Goal: Task Accomplishment & Management: Use online tool/utility

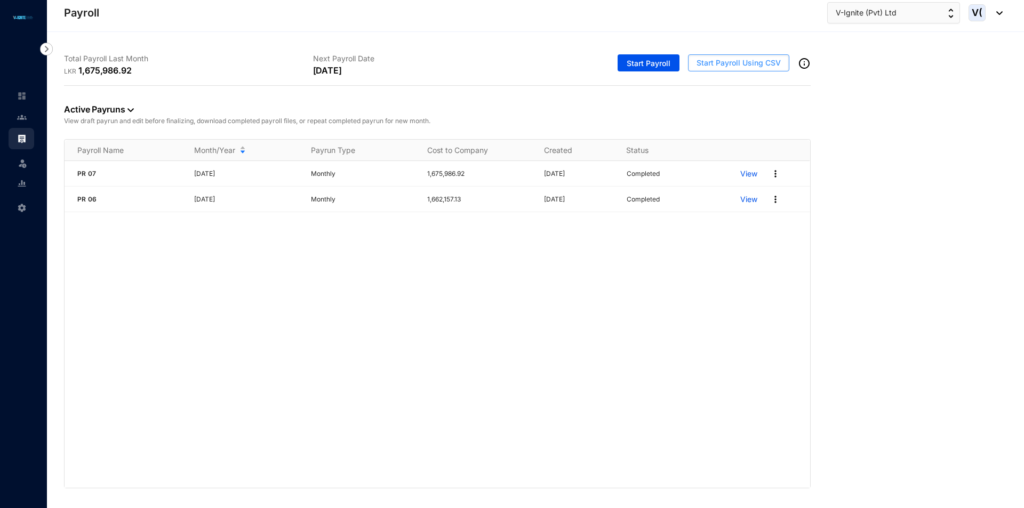
click at [734, 65] on span "Start Payroll Using CSV" at bounding box center [738, 63] width 84 height 11
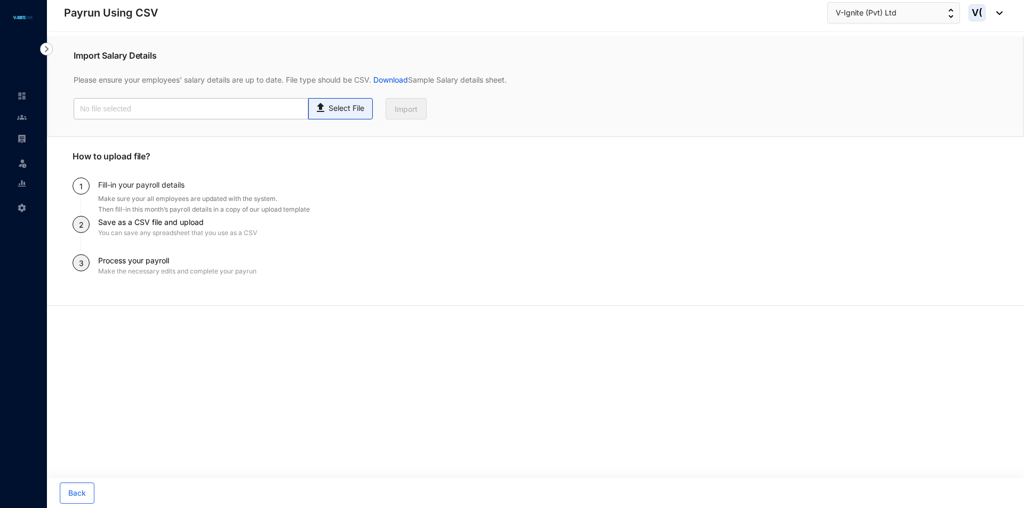
click at [351, 111] on p "Select File" at bounding box center [346, 108] width 36 height 11
click at [0, 0] on input "Select File" at bounding box center [0, 0] width 0 height 0
type input "August Payroll.csv"
click at [420, 106] on button "Import" at bounding box center [405, 108] width 41 height 21
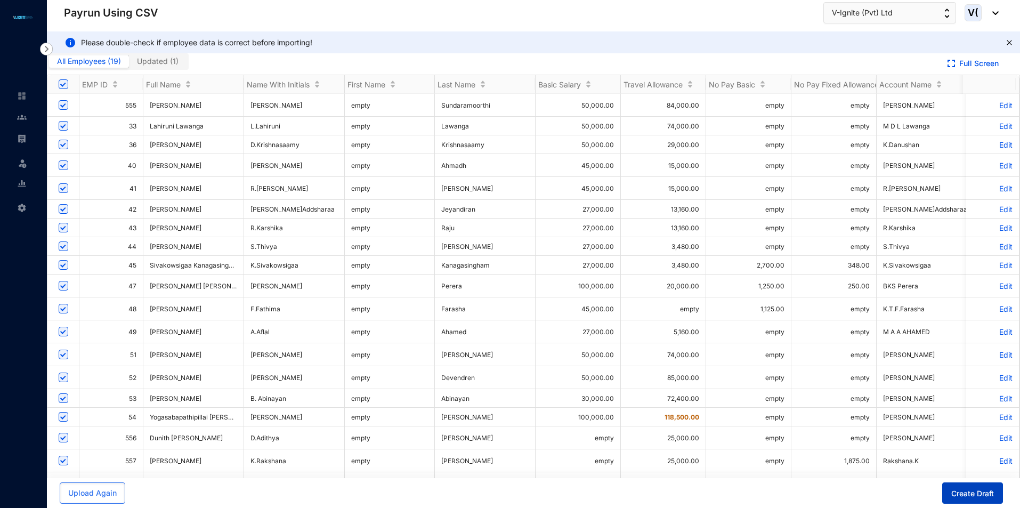
click at [949, 493] on button "Create Draft" at bounding box center [972, 492] width 61 height 21
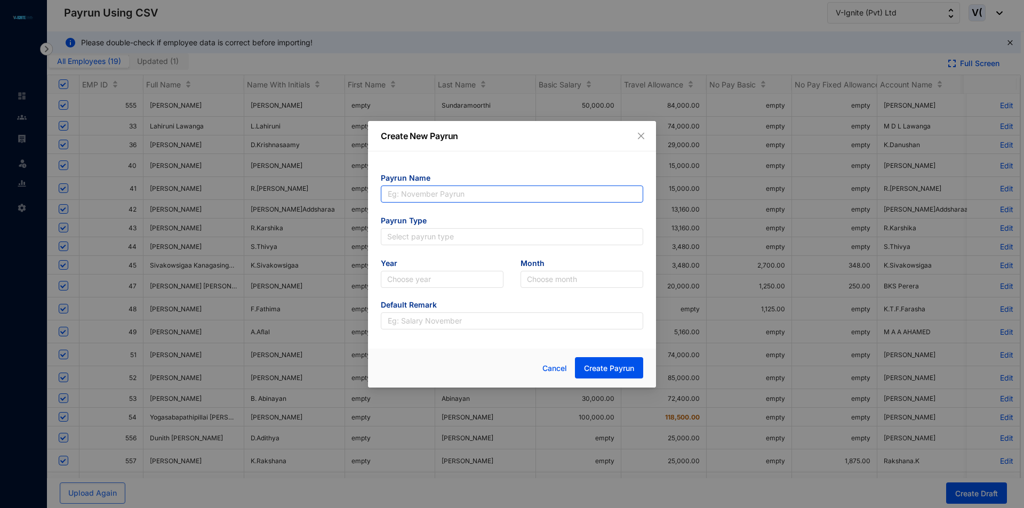
click at [471, 194] on input "text" at bounding box center [512, 194] width 262 height 17
type input "PR 08"
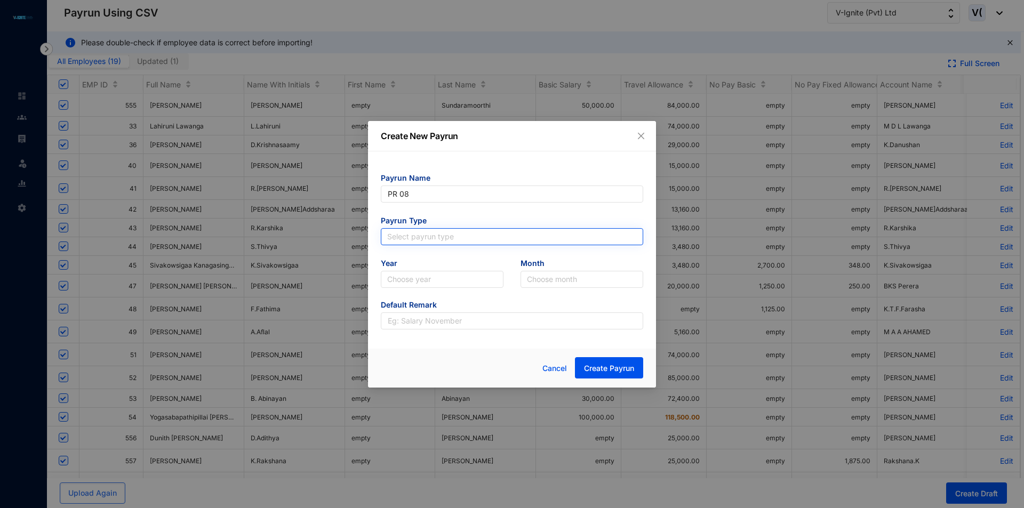
type input "PR 08"
click at [446, 235] on input "search" at bounding box center [511, 237] width 249 height 16
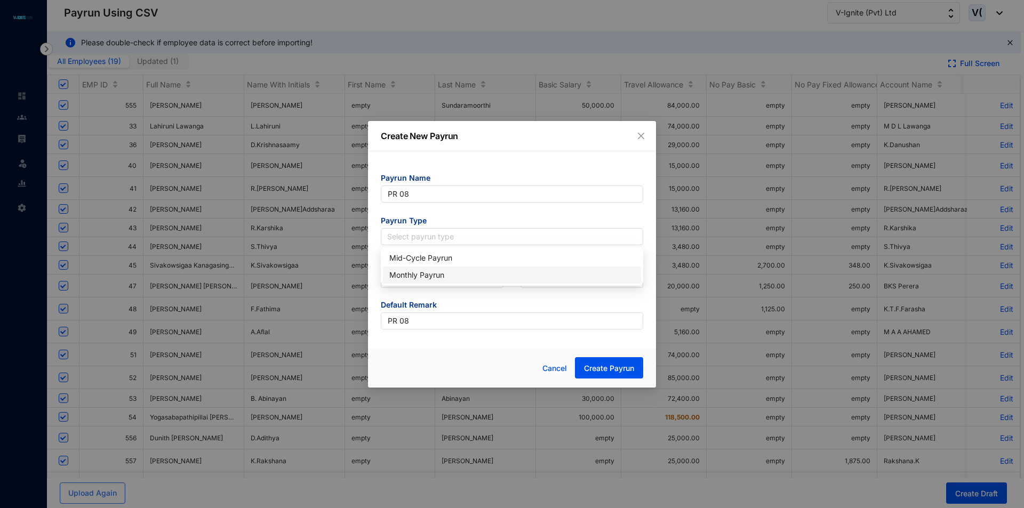
click at [463, 281] on div "Monthly Payrun" at bounding box center [512, 275] width 258 height 17
click at [447, 286] on input "search" at bounding box center [442, 279] width 110 height 16
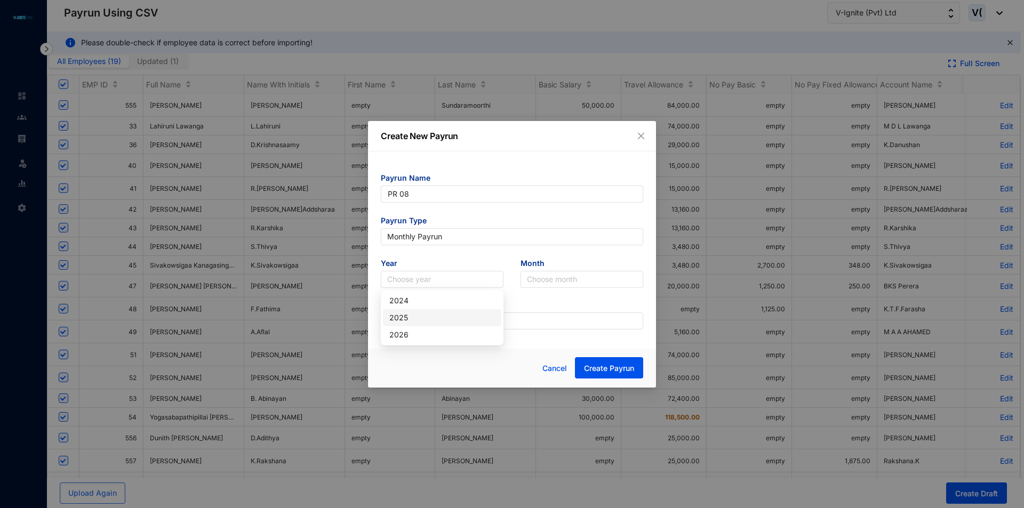
click at [432, 316] on div "2025" at bounding box center [442, 318] width 106 height 12
click at [586, 279] on input "search" at bounding box center [582, 279] width 110 height 16
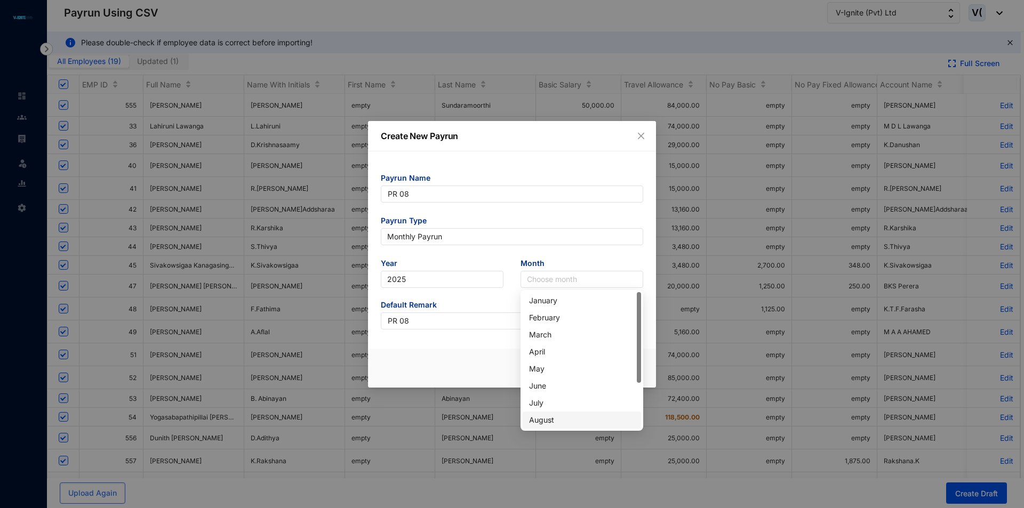
click at [567, 420] on div "August" at bounding box center [582, 420] width 106 height 12
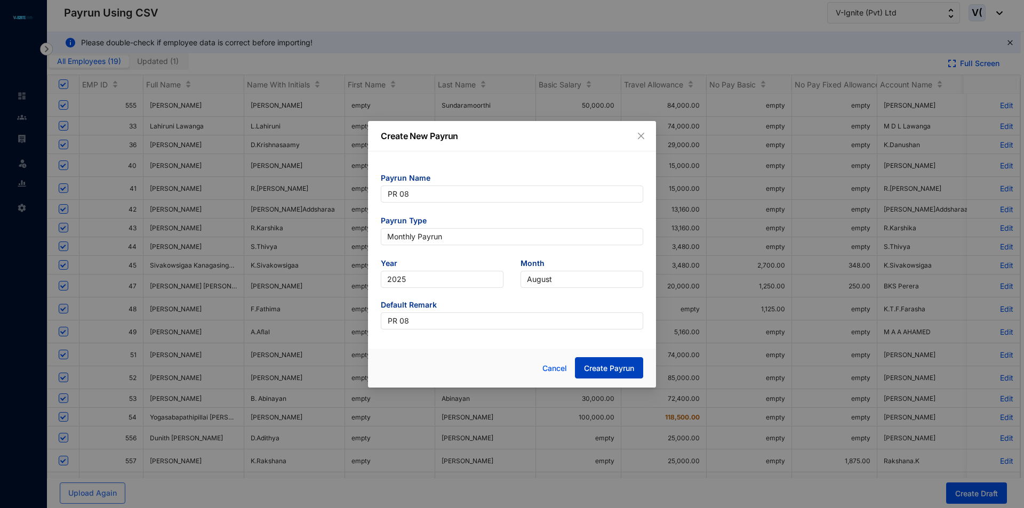
click at [604, 367] on span "Create Payrun" at bounding box center [609, 368] width 50 height 11
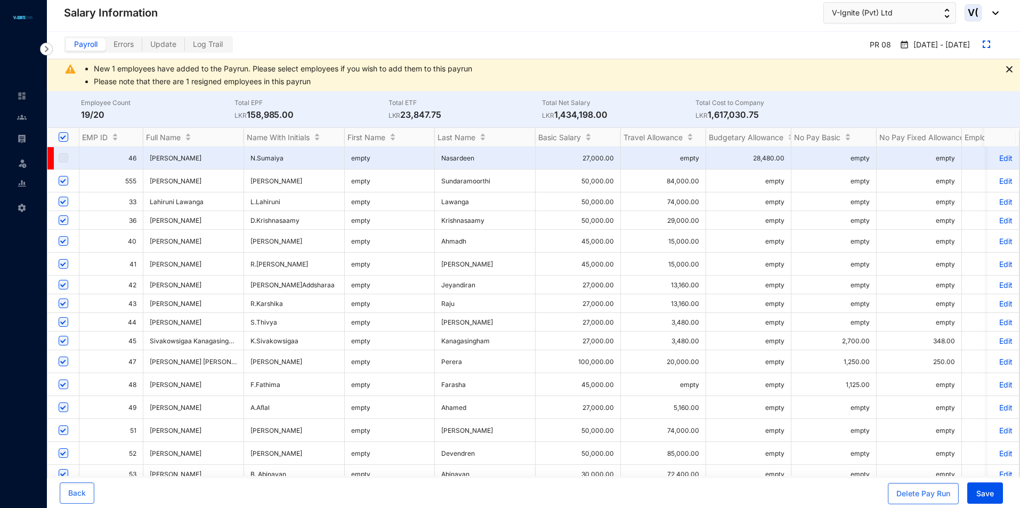
click at [1012, 68] on img at bounding box center [1009, 69] width 6 height 6
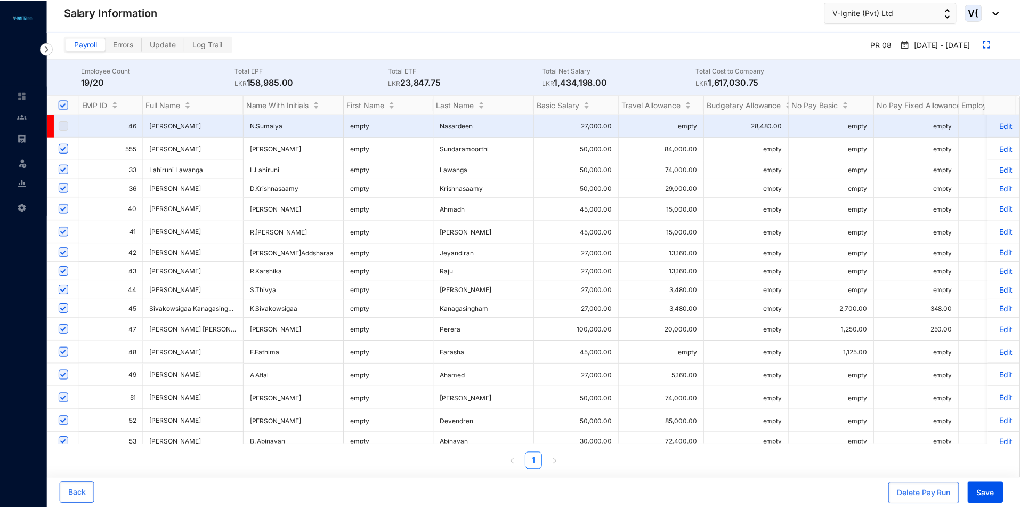
scroll to position [82, 0]
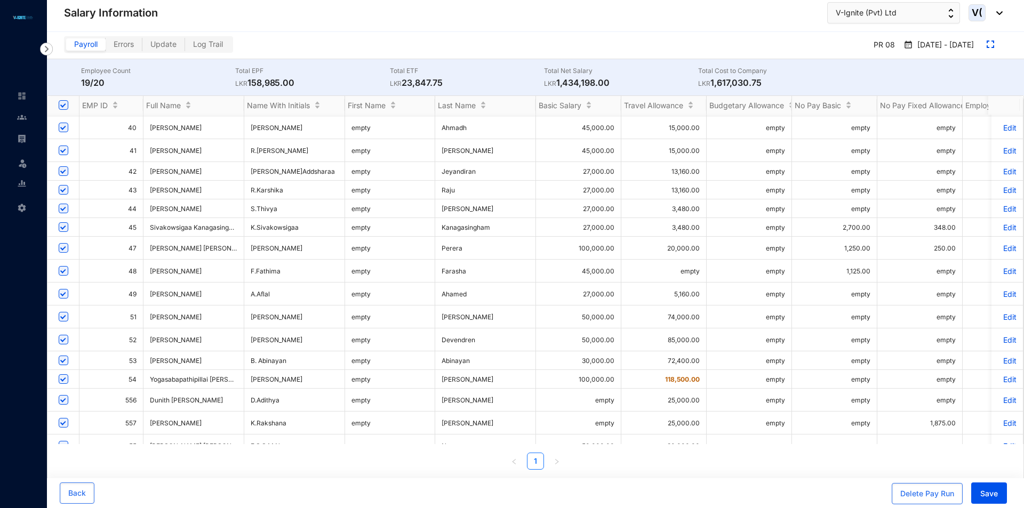
click at [1005, 375] on p "Edit" at bounding box center [1006, 379] width 19 height 9
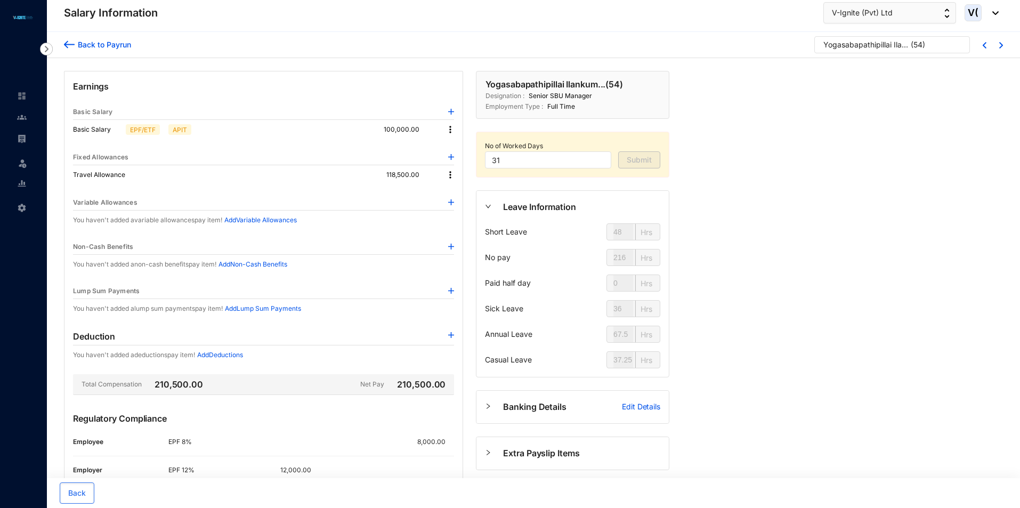
click at [448, 177] on img at bounding box center [450, 175] width 11 height 11
click at [465, 195] on span "Edit" at bounding box center [465, 193] width 22 height 12
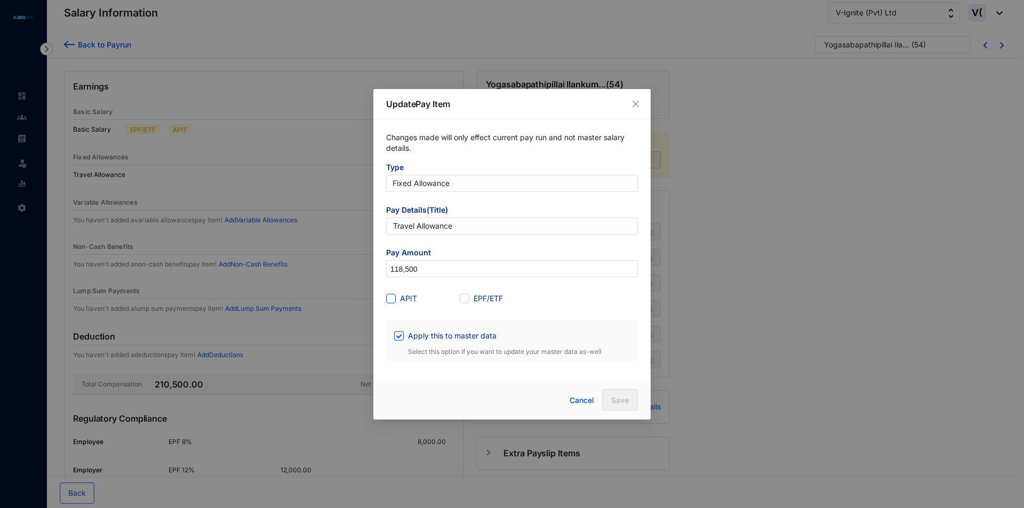
click at [389, 300] on input "APIT" at bounding box center [389, 297] width 7 height 7
checkbox input "true"
click at [623, 396] on span "Save" at bounding box center [620, 400] width 18 height 11
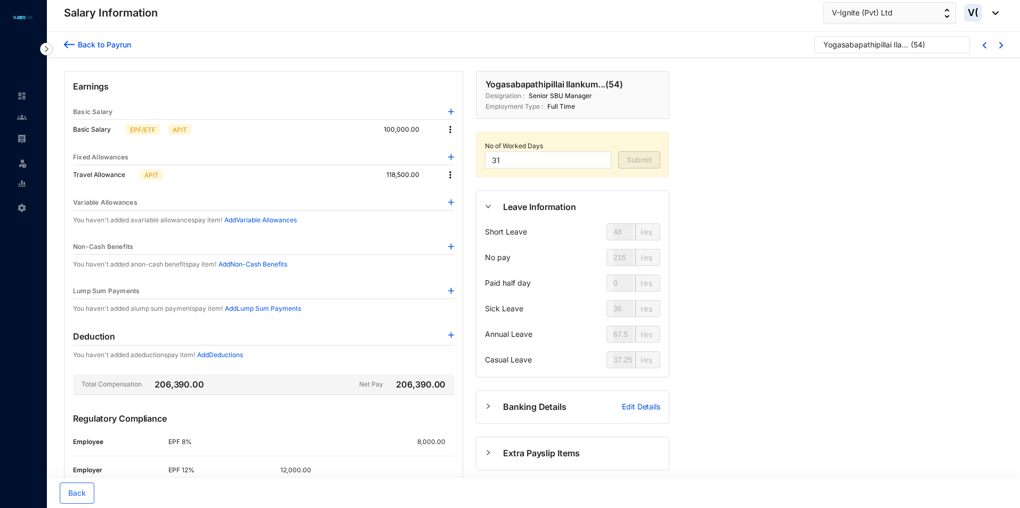
click at [67, 42] on img at bounding box center [69, 44] width 11 height 11
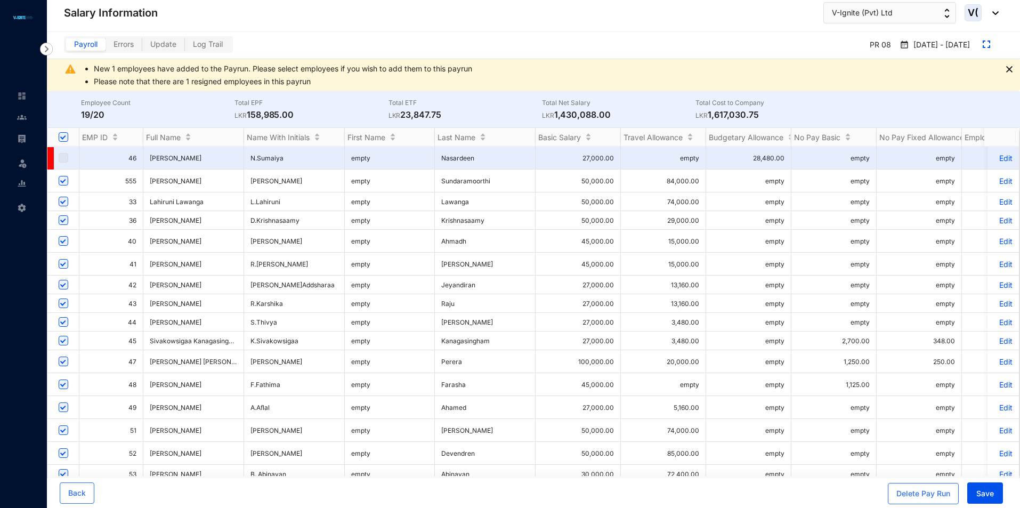
click at [1010, 70] on img at bounding box center [1009, 69] width 6 height 6
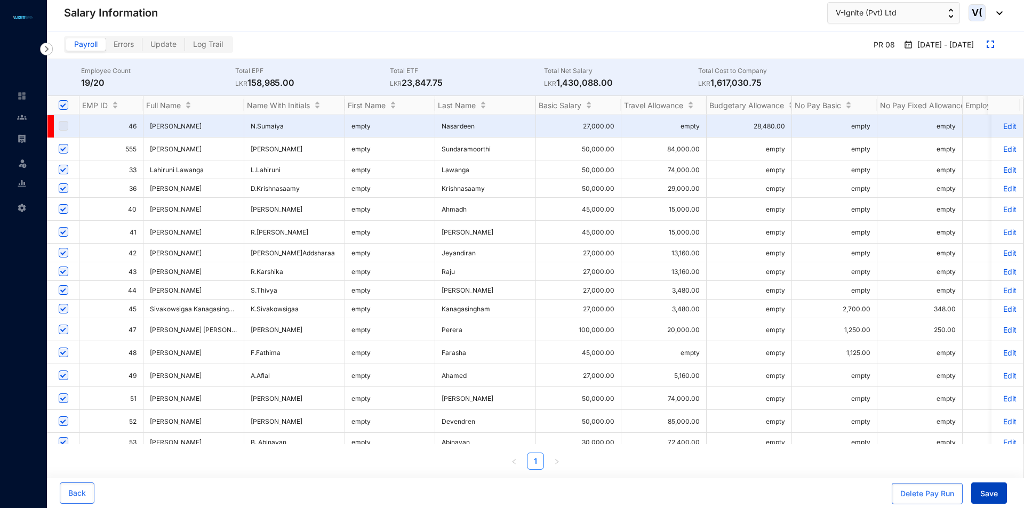
click at [984, 492] on span "Save" at bounding box center [989, 493] width 18 height 11
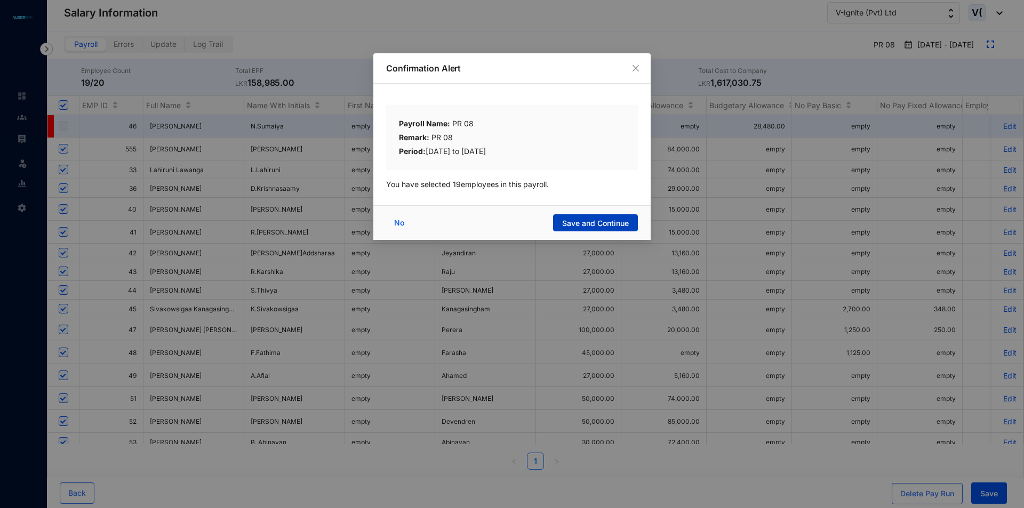
click at [586, 220] on span "Save and Continue" at bounding box center [595, 223] width 67 height 11
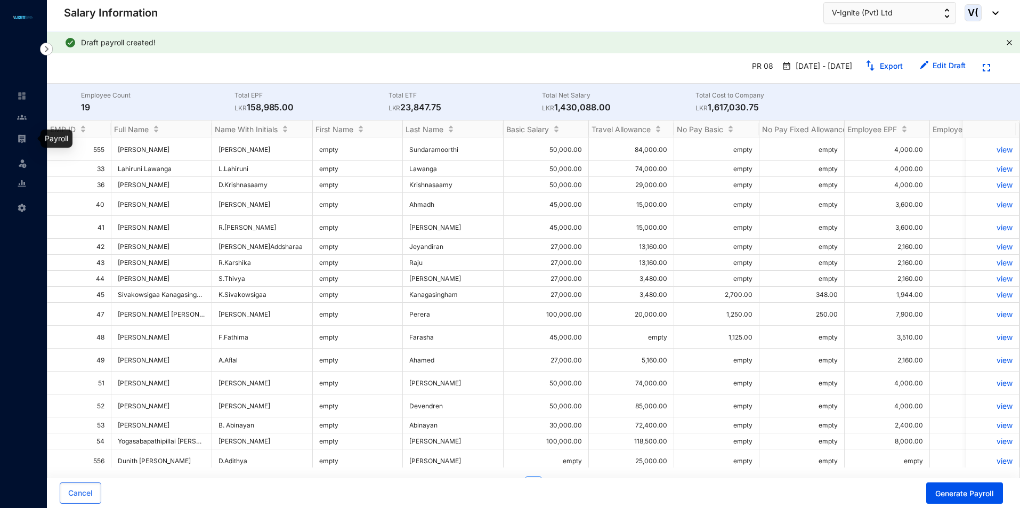
click at [25, 142] on img at bounding box center [22, 139] width 10 height 10
